Goal: Task Accomplishment & Management: Manage account settings

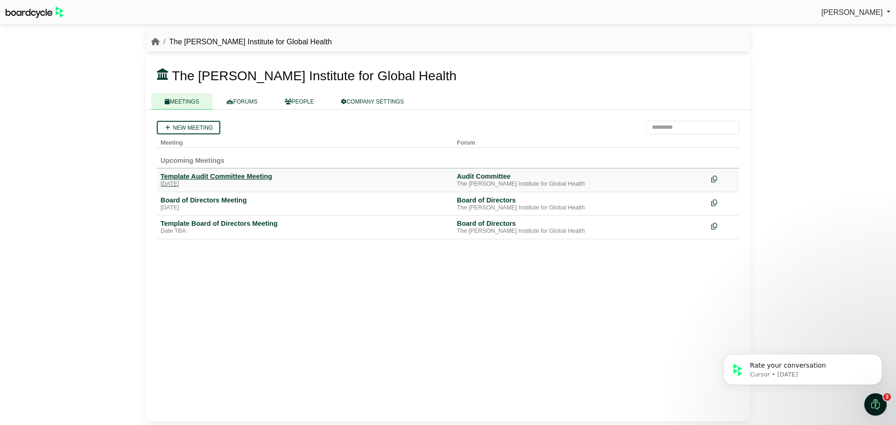
click at [257, 176] on div "Template Audit Committee Meeting" at bounding box center [305, 176] width 289 height 8
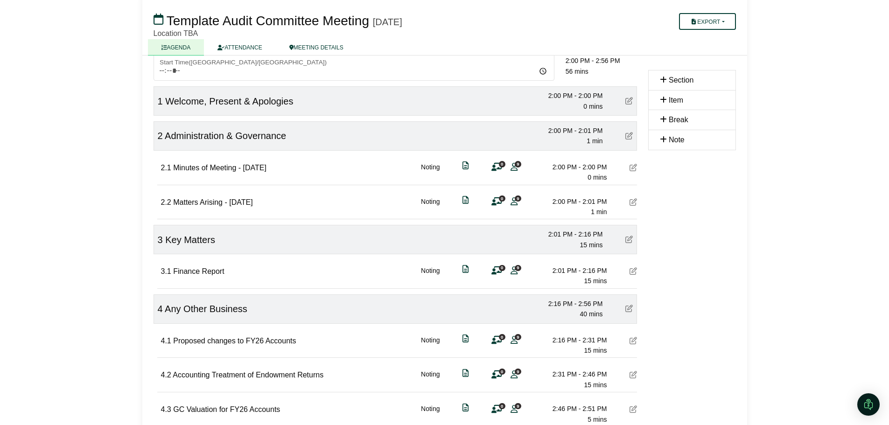
scroll to position [140, 0]
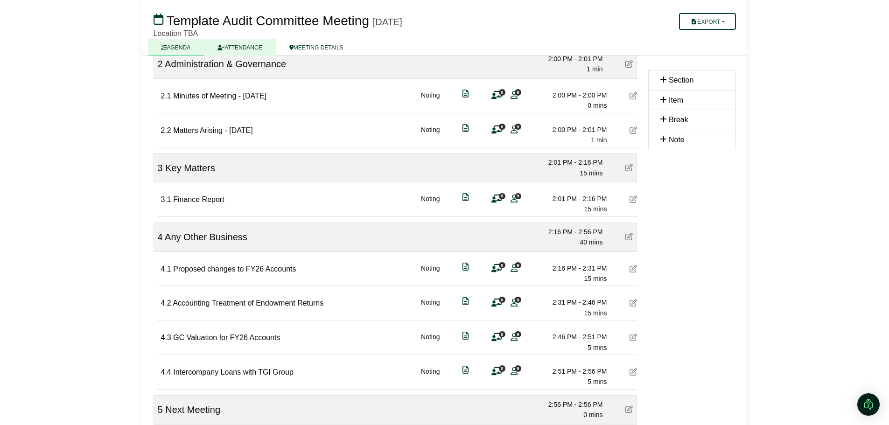
click at [248, 47] on link "ATTENDANCE" at bounding box center [239, 47] width 71 height 16
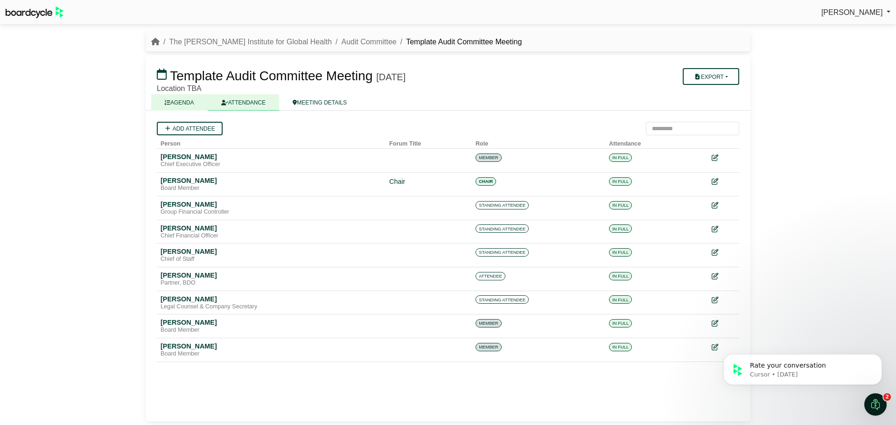
click at [183, 101] on link "AGENDA" at bounding box center [179, 102] width 56 height 16
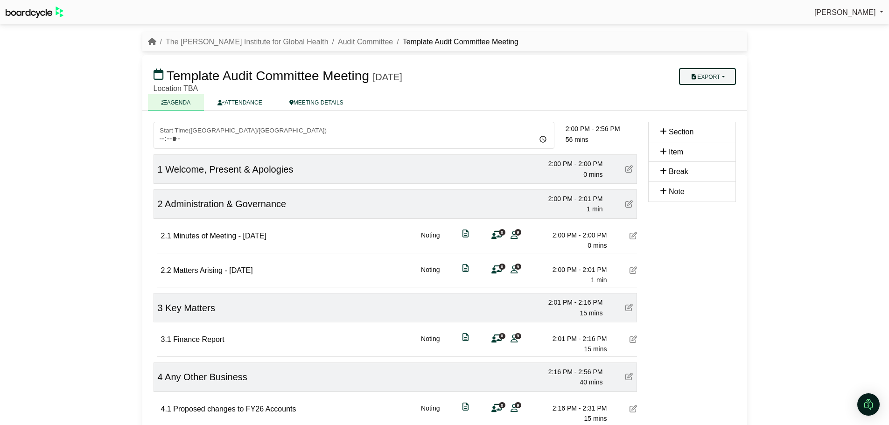
click at [709, 75] on button "Export" at bounding box center [707, 76] width 56 height 17
click at [727, 121] on link "Shell Minutes" at bounding box center [716, 121] width 81 height 14
click at [723, 77] on button "Export" at bounding box center [707, 76] width 56 height 17
click at [723, 106] on link "Run Sheet" at bounding box center [716, 107] width 81 height 14
click at [779, 283] on div "Christine Bent Sign Out The George Institute for Global Health Audit Committee …" at bounding box center [444, 212] width 889 height 425
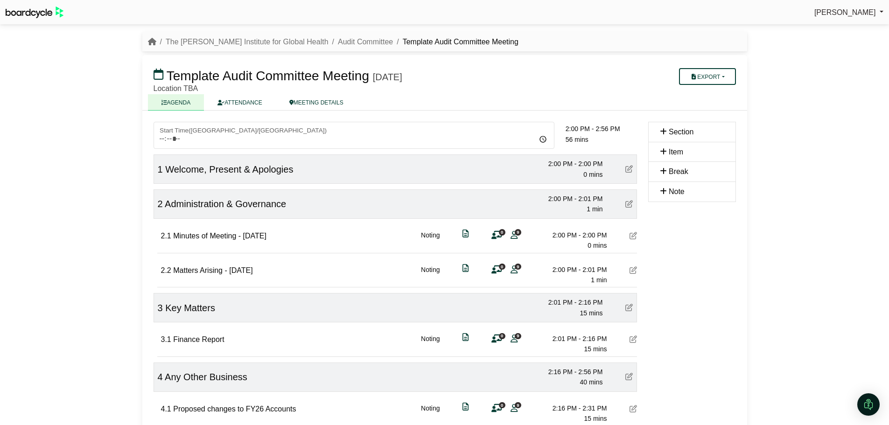
click at [879, 11] on link "[PERSON_NAME]" at bounding box center [848, 13] width 69 height 12
click at [830, 29] on link "Sign Out" at bounding box center [846, 28] width 75 height 18
